Goal: Task Accomplishment & Management: Complete application form

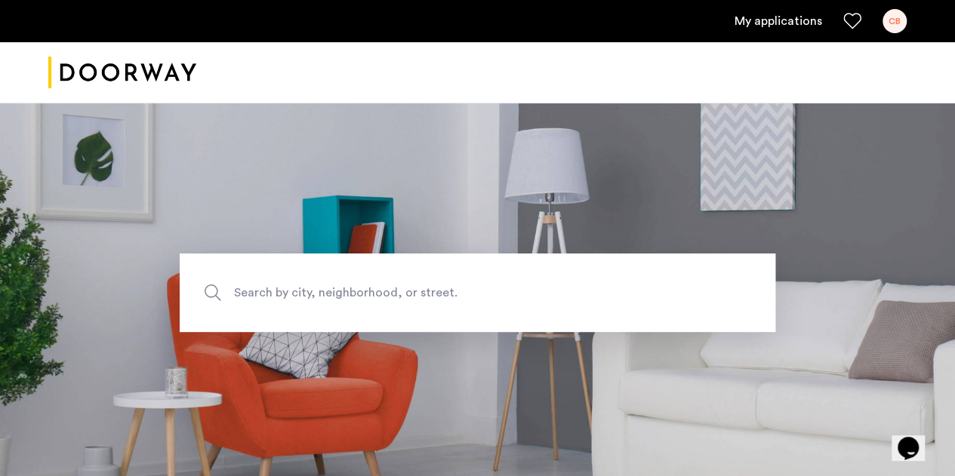
click at [787, 16] on link "My applications" at bounding box center [778, 21] width 88 height 18
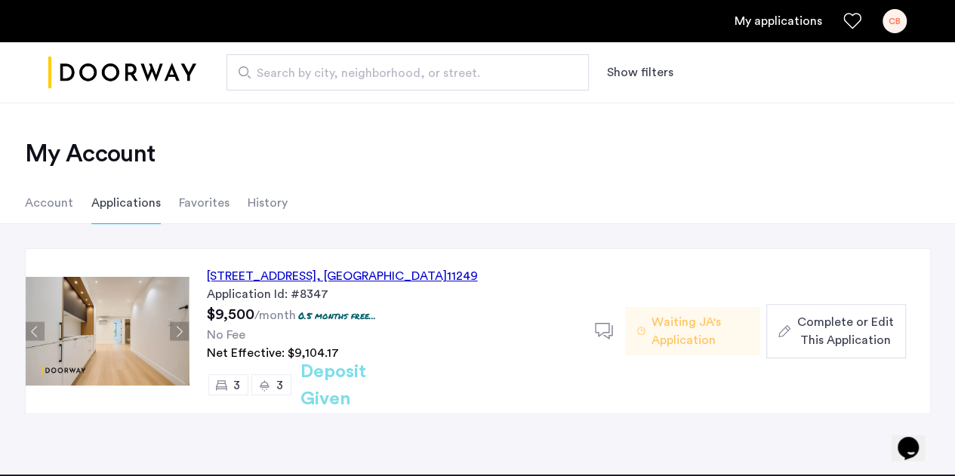
click at [303, 268] on div "[STREET_ADDRESS]" at bounding box center [342, 276] width 271 height 18
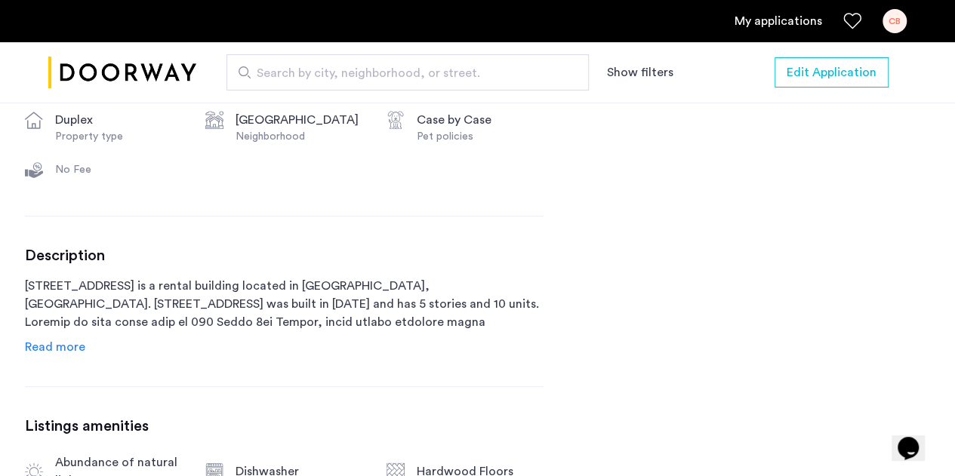
scroll to position [682, 0]
click at [761, 17] on link "My applications" at bounding box center [778, 21] width 88 height 18
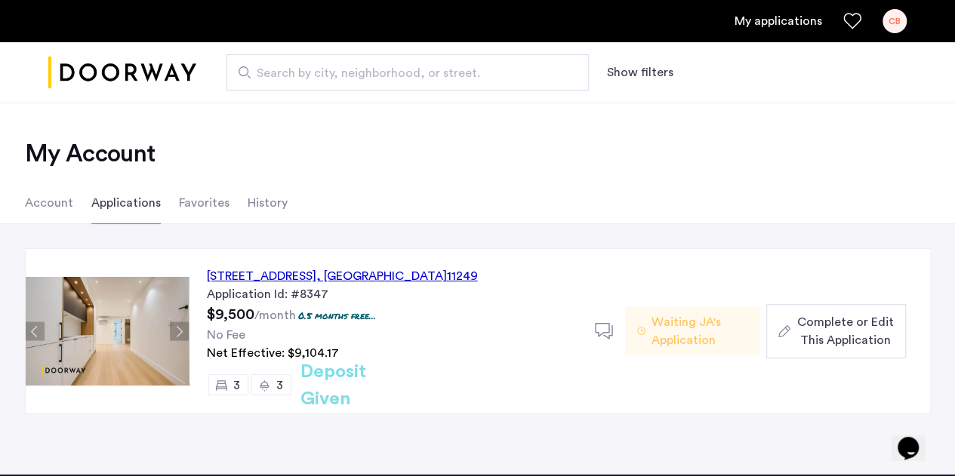
scroll to position [69, 0]
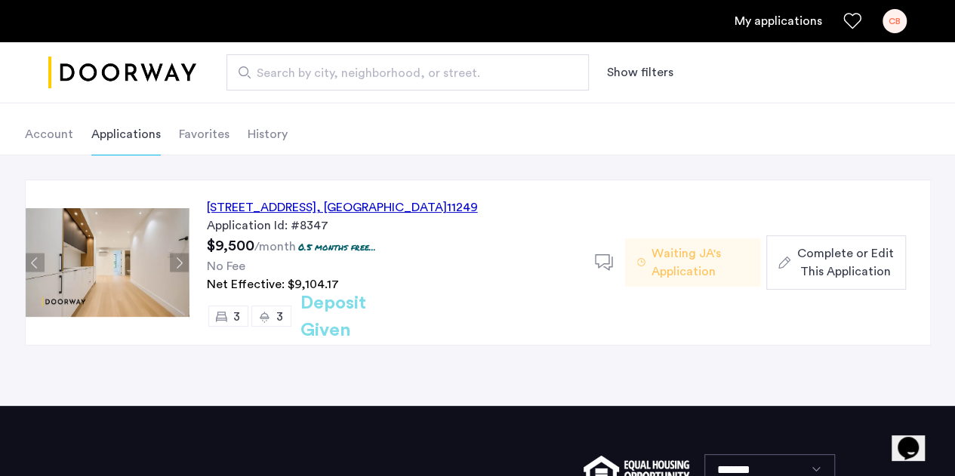
click at [814, 257] on span "Complete or Edit This Application" at bounding box center [844, 263] width 97 height 36
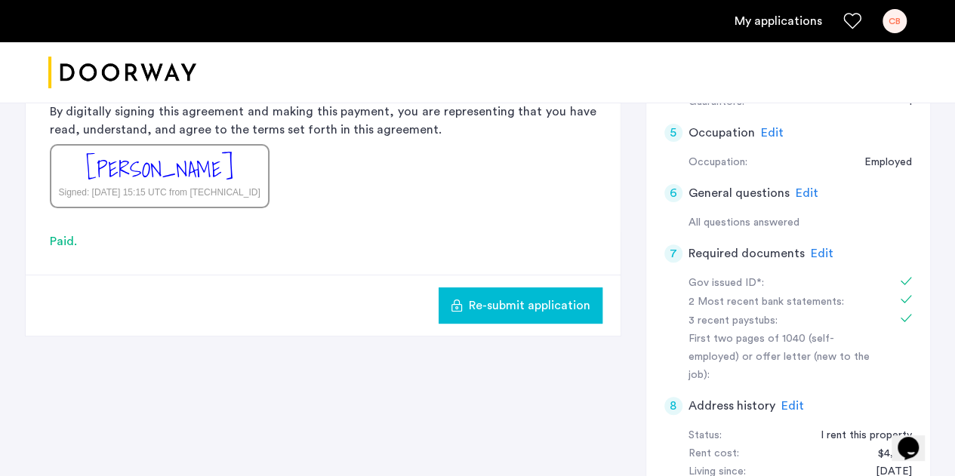
scroll to position [521, 0]
click at [820, 251] on span "Edit" at bounding box center [822, 253] width 23 height 12
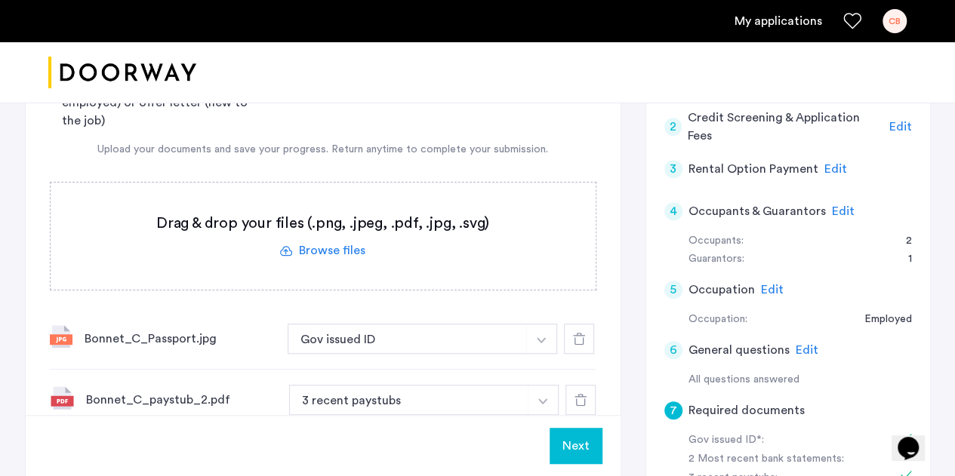
scroll to position [362, 0]
click at [334, 248] on label at bounding box center [323, 236] width 545 height 107
click at [0, 0] on input "file" at bounding box center [0, 0] width 0 height 0
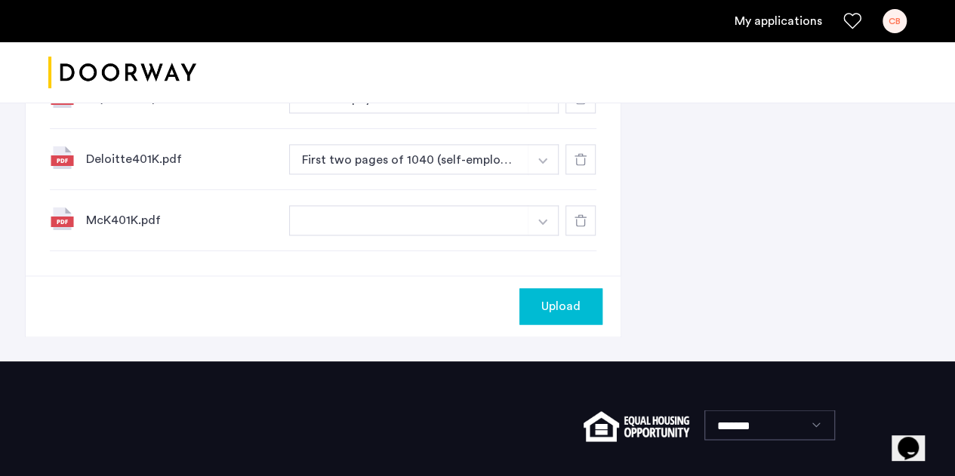
scroll to position [1045, 0]
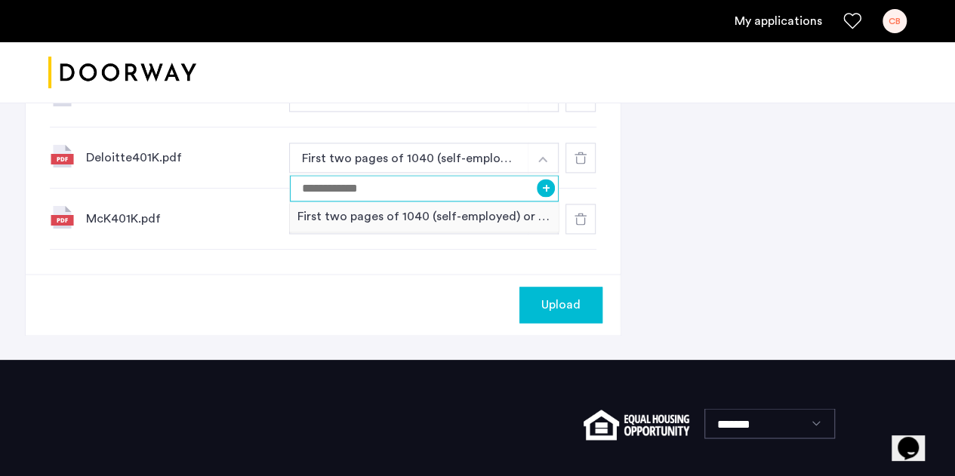
click at [482, 195] on input at bounding box center [424, 188] width 269 height 26
type input "********"
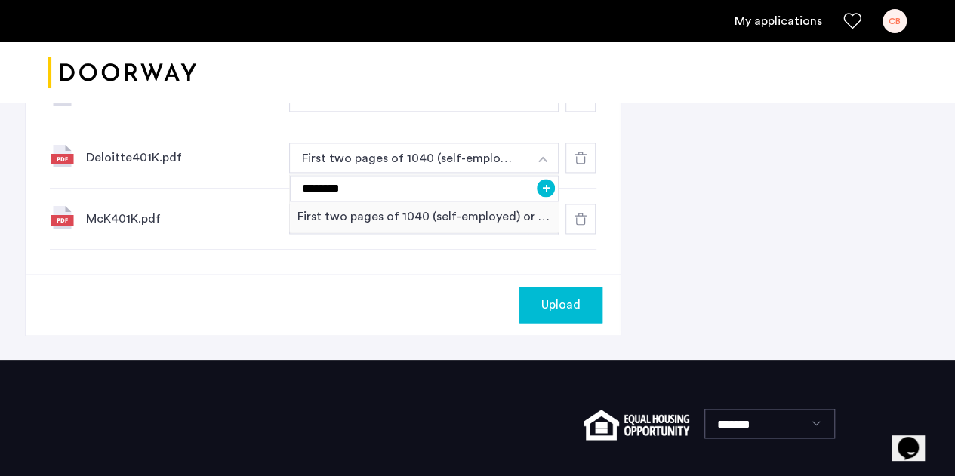
click at [544, 197] on button "+" at bounding box center [546, 188] width 18 height 18
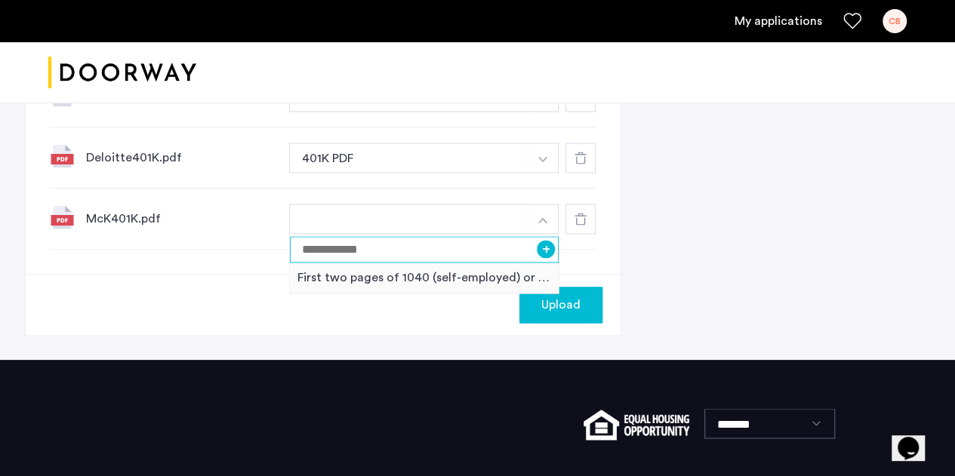
click at [374, 263] on input at bounding box center [424, 249] width 269 height 26
click at [552, 248] on input "********" at bounding box center [424, 249] width 269 height 26
type input "********"
click at [552, 256] on button "+" at bounding box center [546, 249] width 18 height 18
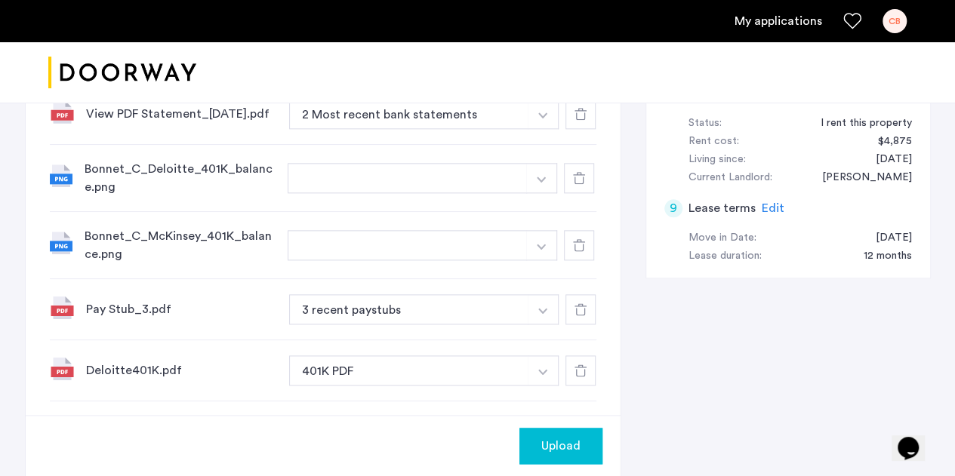
scroll to position [739, 0]
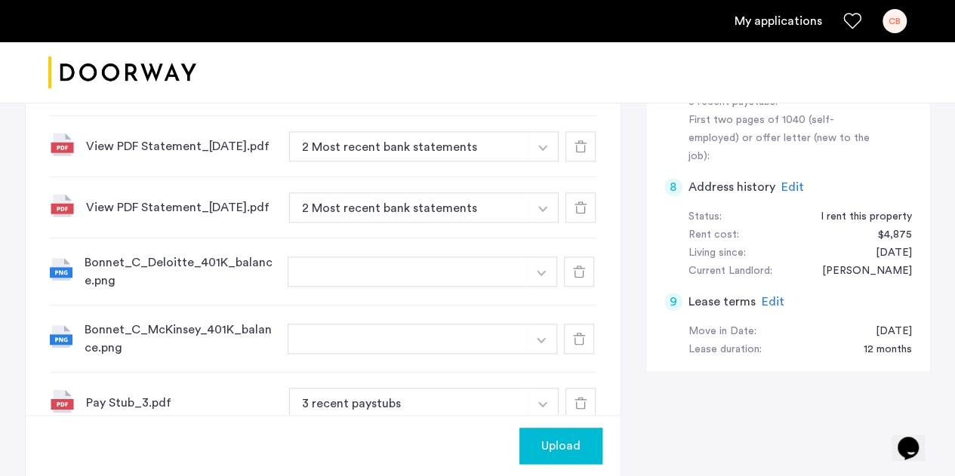
click at [579, 277] on use at bounding box center [579, 272] width 12 height 12
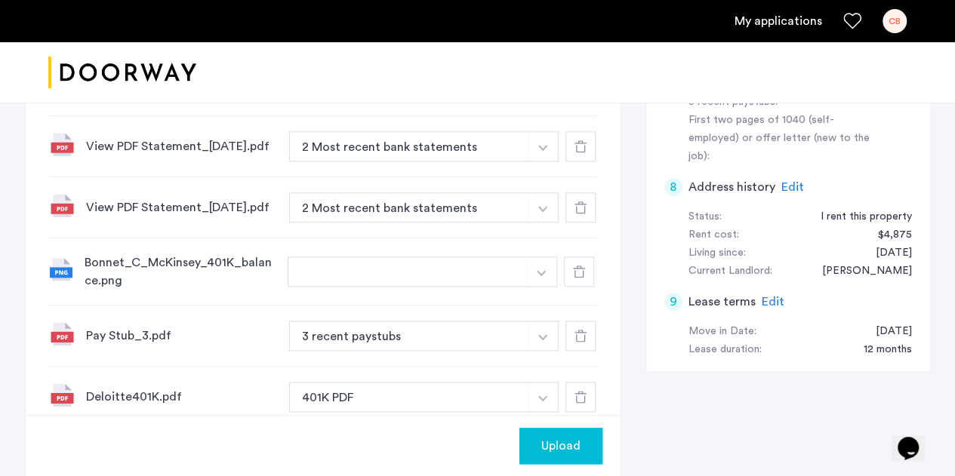
click at [579, 278] on use at bounding box center [579, 272] width 12 height 12
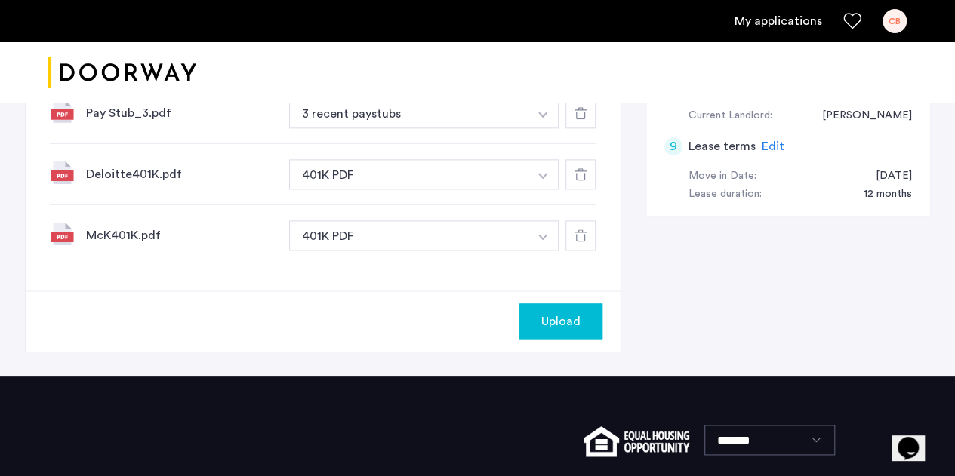
scroll to position [896, 0]
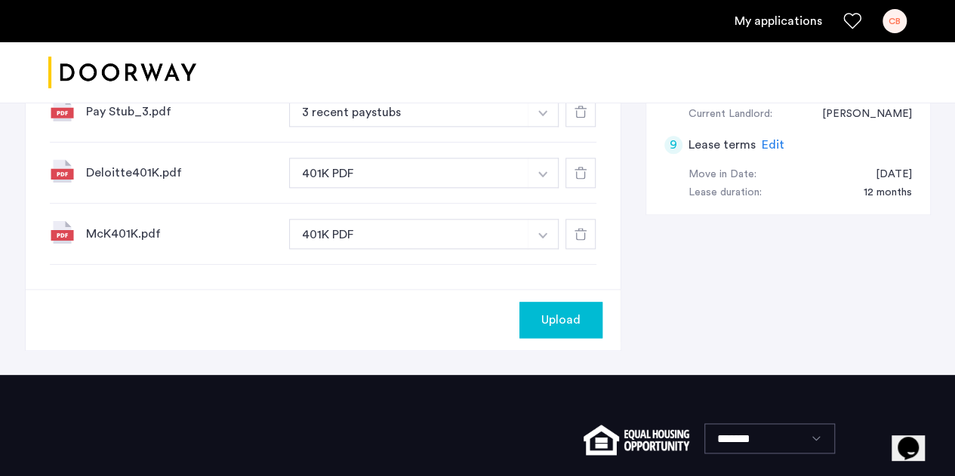
click at [565, 329] on span "Upload" at bounding box center [560, 320] width 39 height 18
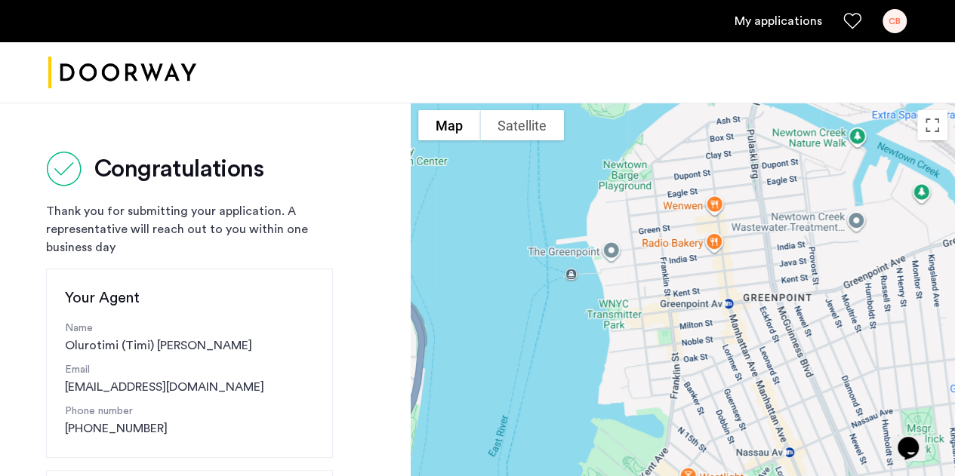
click at [762, 20] on link "My applications" at bounding box center [778, 21] width 88 height 18
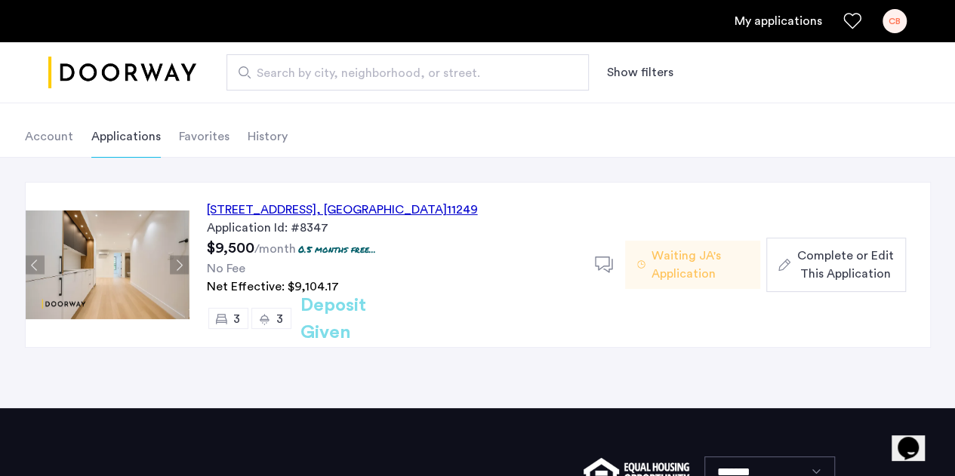
scroll to position [69, 0]
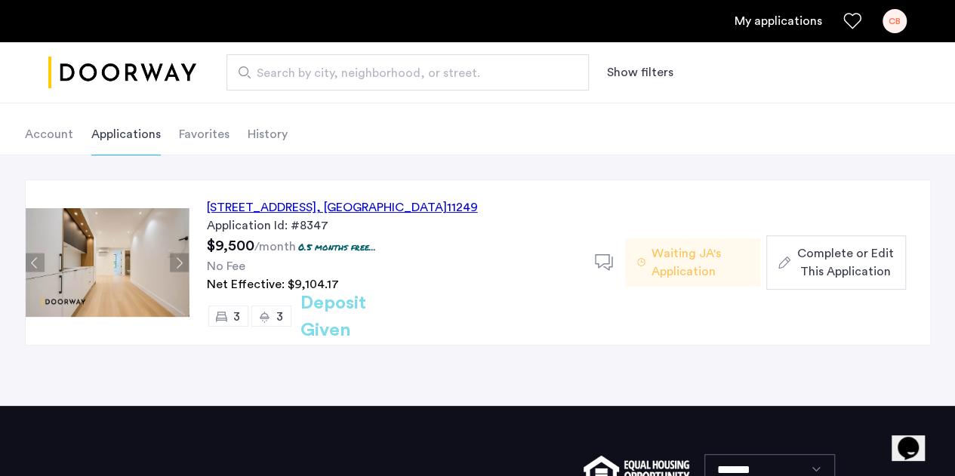
click at [857, 266] on span "Complete or Edit This Application" at bounding box center [844, 263] width 97 height 36
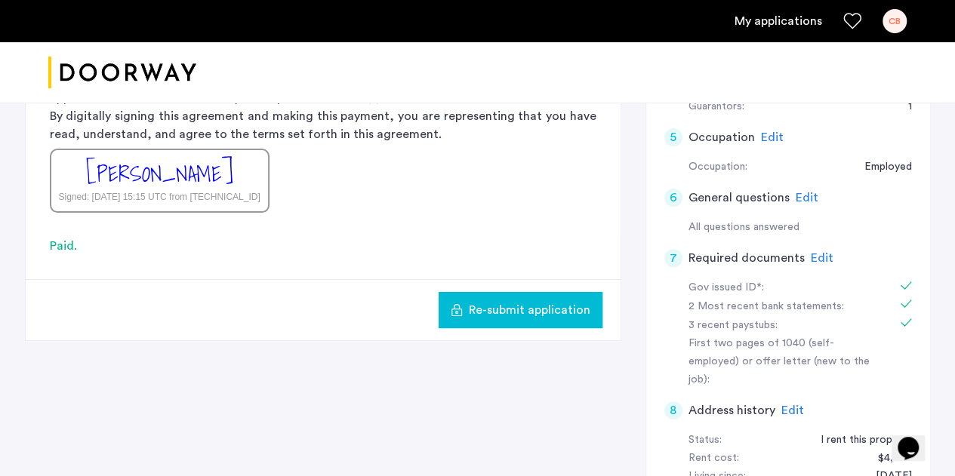
scroll to position [515, 0]
click at [811, 259] on span "Edit" at bounding box center [822, 259] width 23 height 12
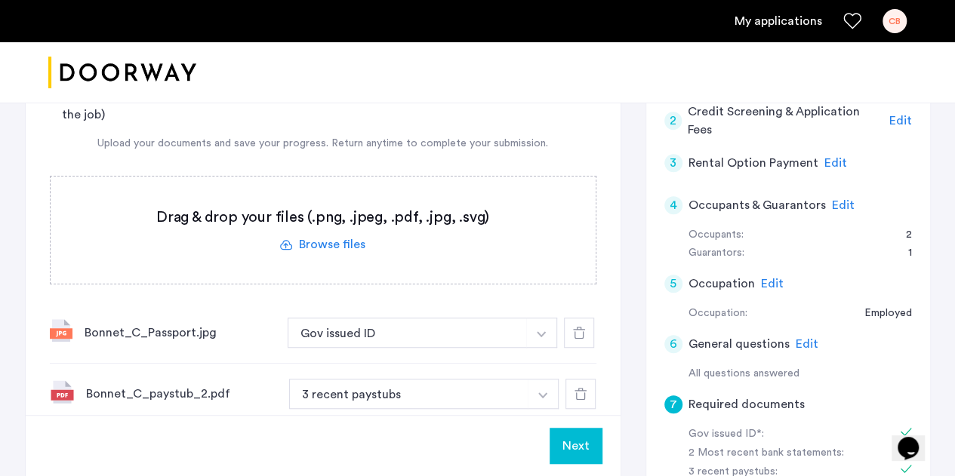
scroll to position [371, 0]
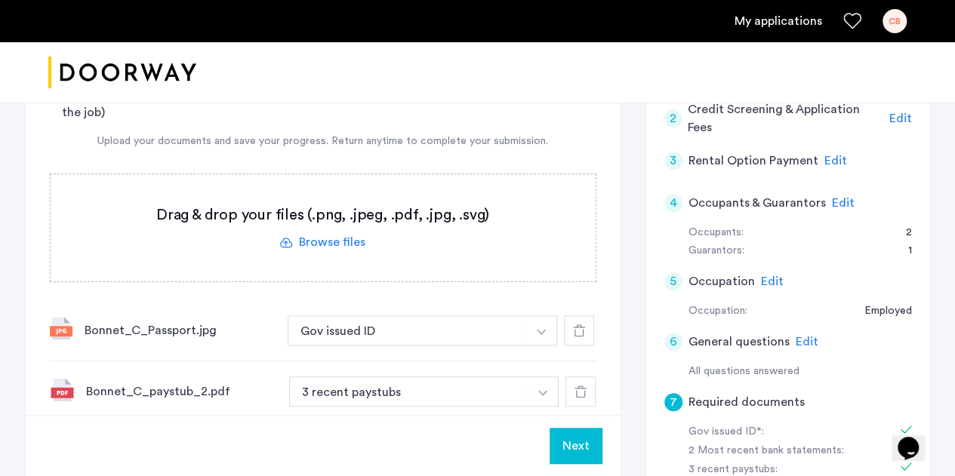
click at [323, 242] on label at bounding box center [323, 227] width 545 height 107
click at [0, 0] on input "file" at bounding box center [0, 0] width 0 height 0
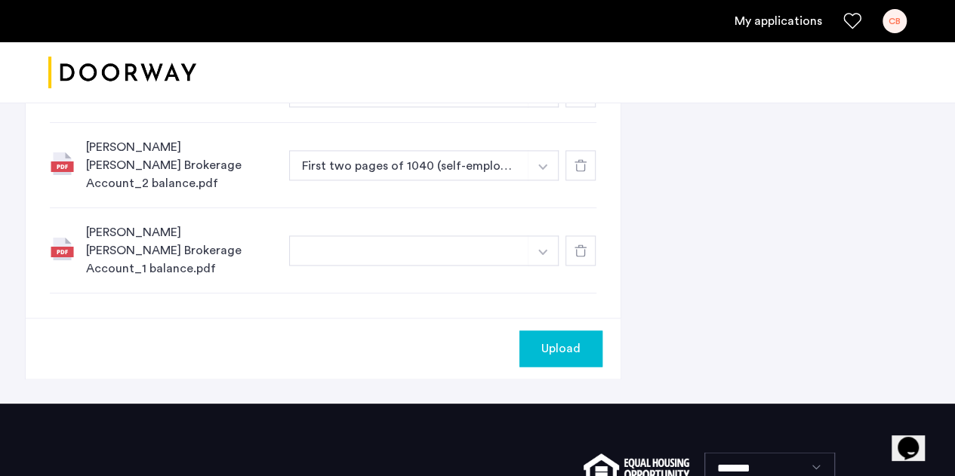
scroll to position [1013, 0]
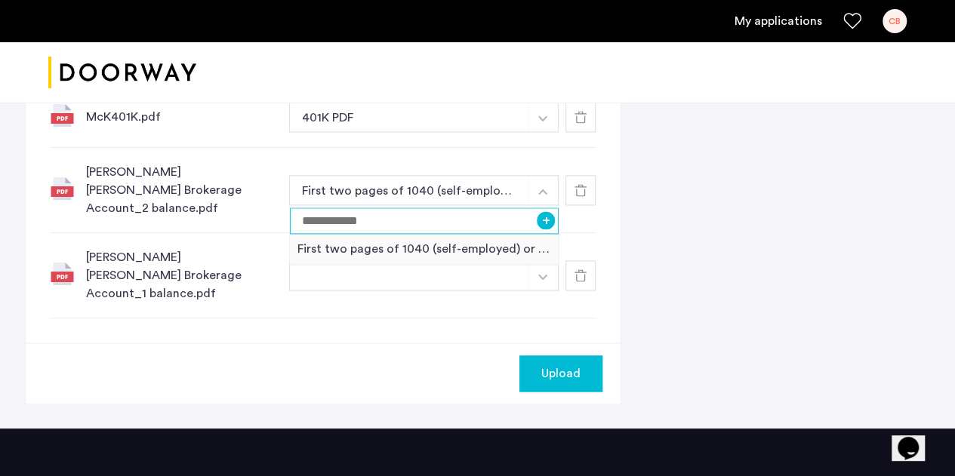
click at [454, 220] on input at bounding box center [424, 221] width 269 height 26
type input "**********"
click at [552, 220] on button "+" at bounding box center [546, 220] width 18 height 18
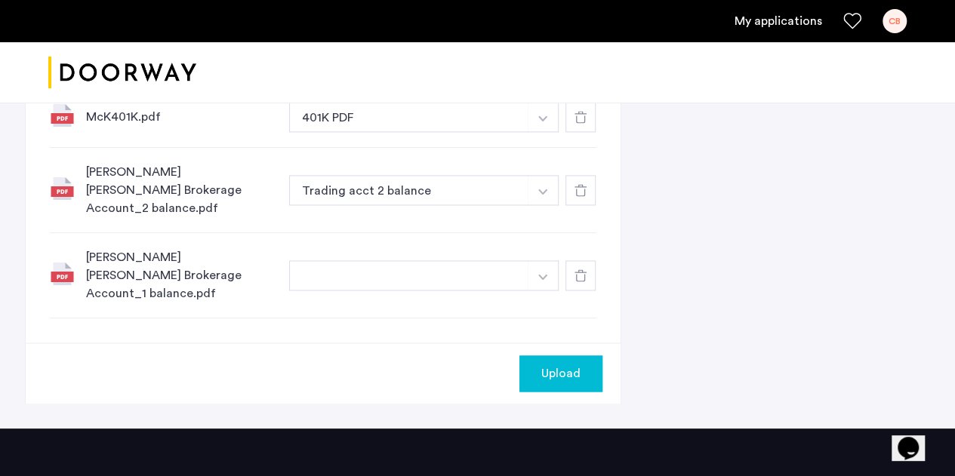
click at [411, 260] on button "button" at bounding box center [409, 275] width 240 height 30
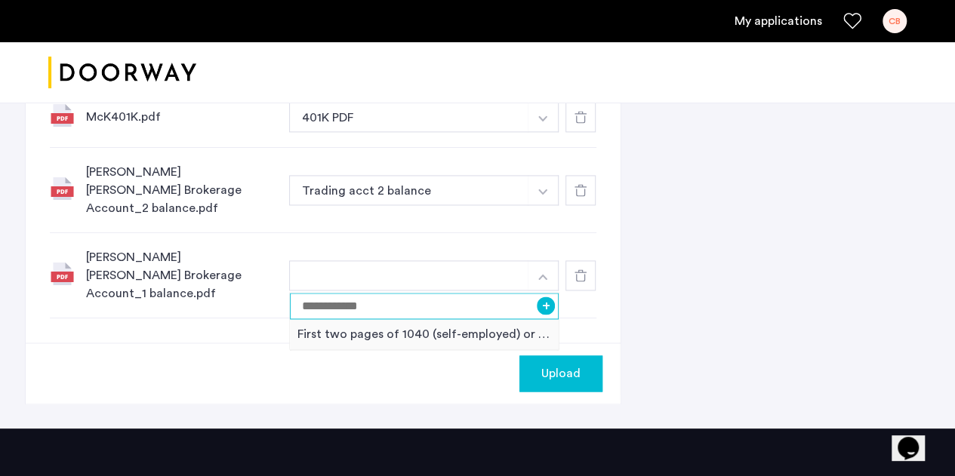
click at [445, 293] on input at bounding box center [424, 306] width 269 height 26
type input "**********"
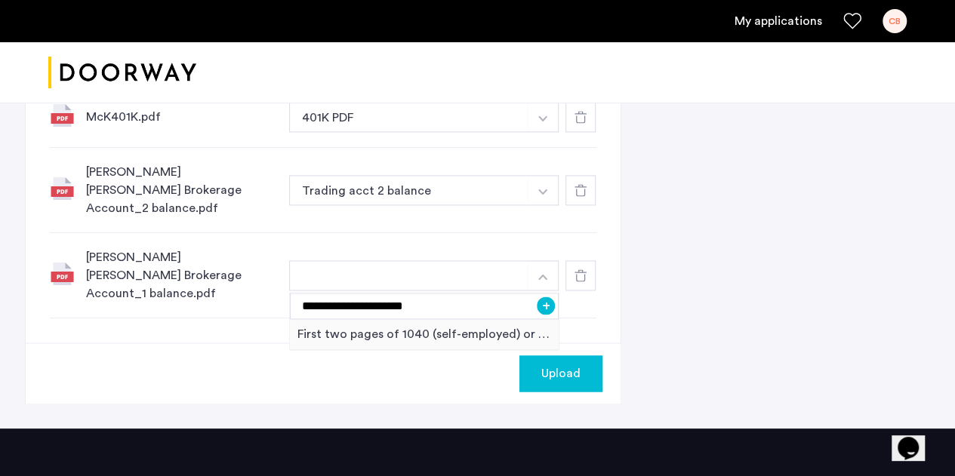
click at [545, 297] on button "+" at bounding box center [546, 306] width 18 height 18
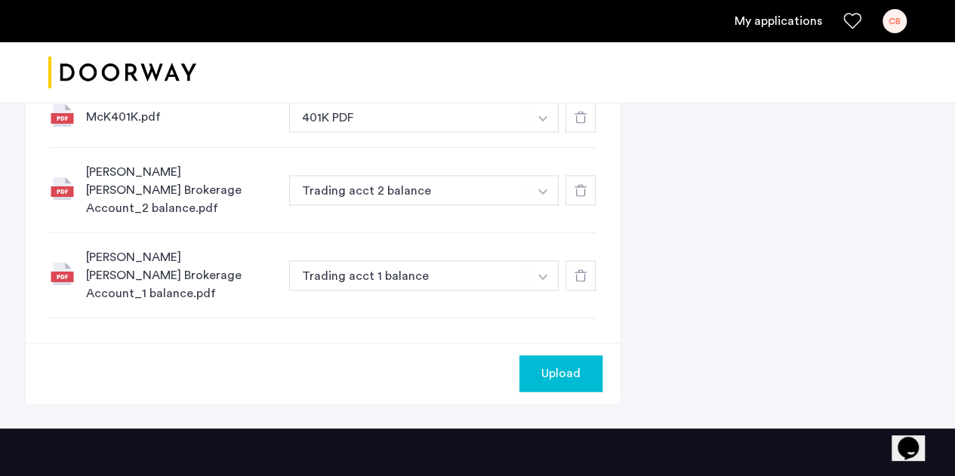
click at [583, 362] on button "Upload" at bounding box center [560, 373] width 83 height 36
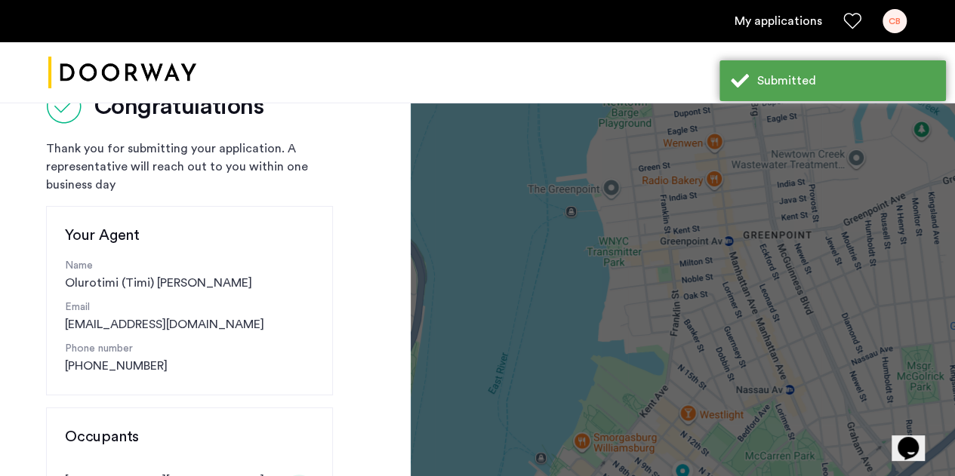
scroll to position [63, 0]
